Goal: Task Accomplishment & Management: Manage account settings

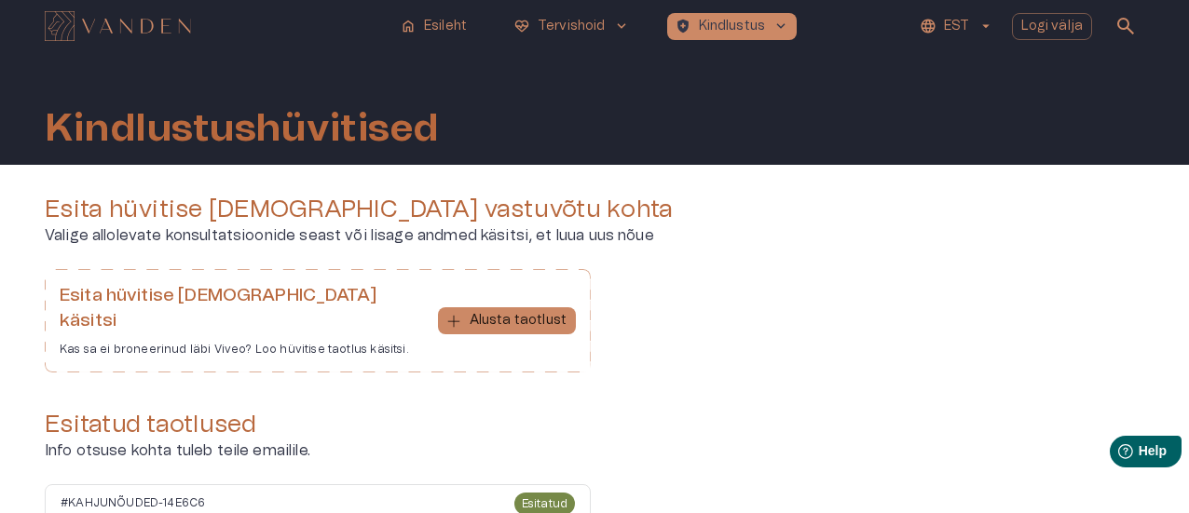
click at [113, 28] on img "Navigate to homepage" at bounding box center [118, 26] width 146 height 30
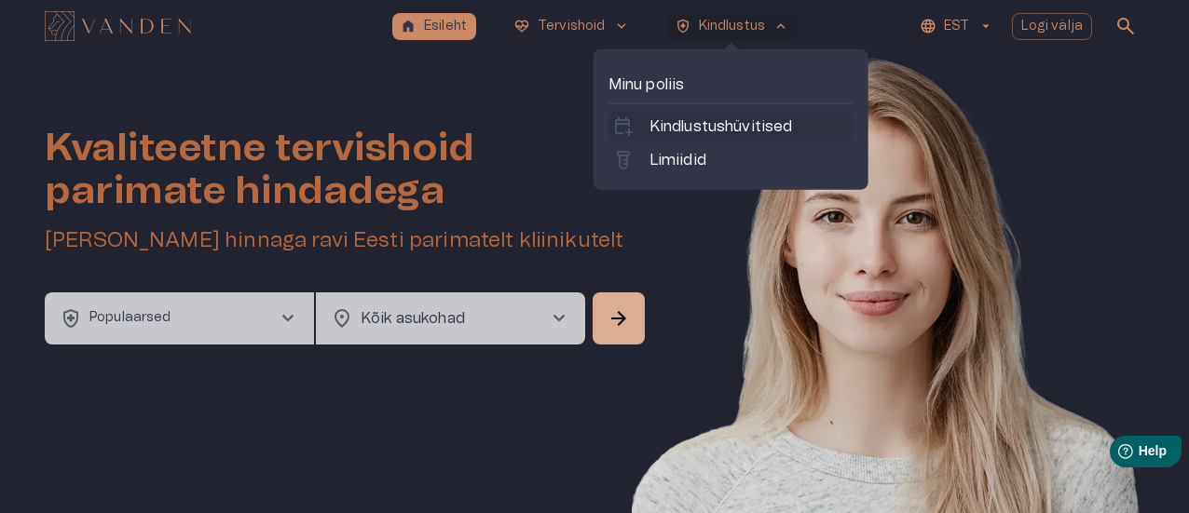
click at [677, 126] on p "Kindlustushüvitised" at bounding box center [722, 127] width 144 height 22
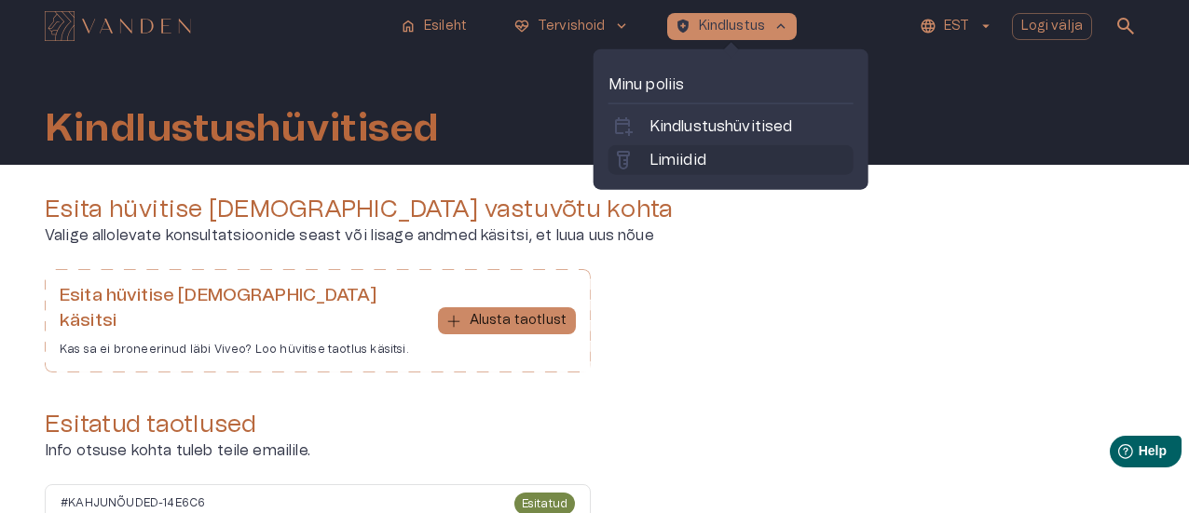
click at [681, 155] on p "Limiidid" at bounding box center [678, 160] width 57 height 22
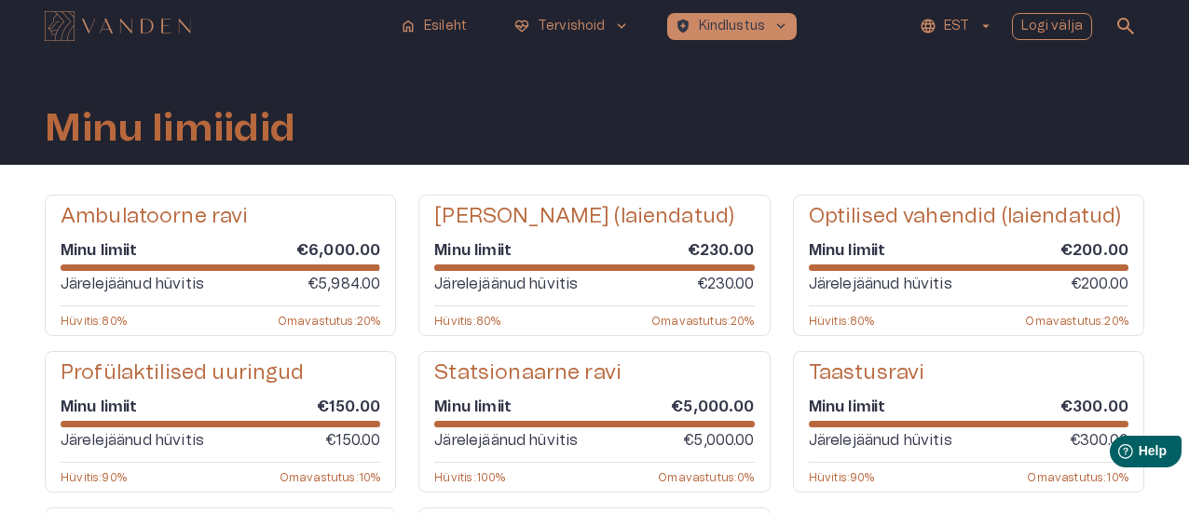
click at [1044, 17] on p "Logi välja" at bounding box center [1052, 27] width 62 height 20
